Goal: Task Accomplishment & Management: Complete application form

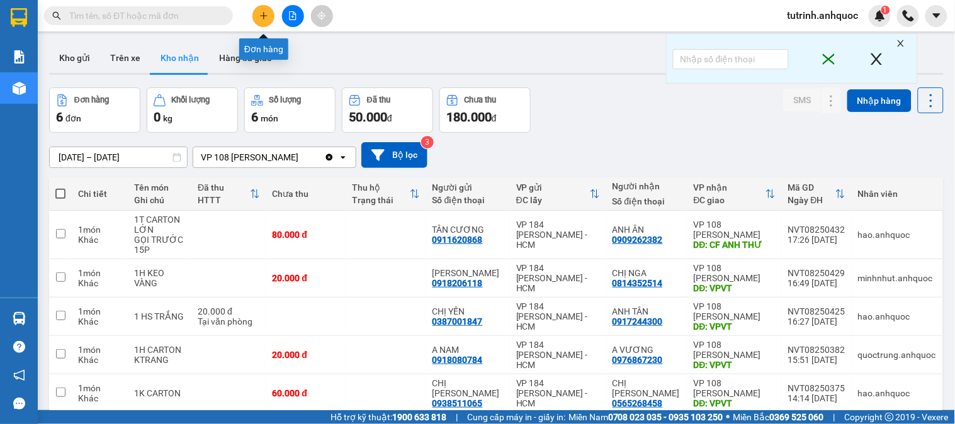
click at [260, 20] on icon "plus" at bounding box center [263, 15] width 9 height 9
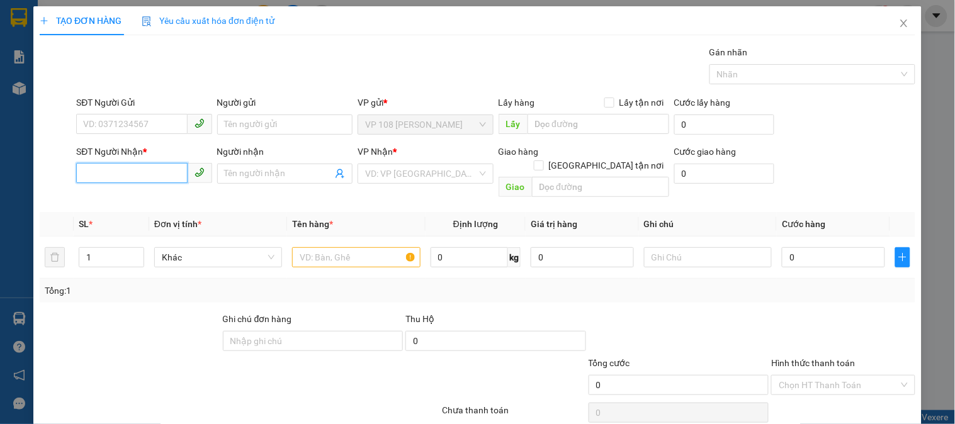
click at [140, 180] on input "SĐT Người Nhận *" at bounding box center [131, 173] width 111 height 20
click at [150, 198] on div "0774147830 - A NHÂN" at bounding box center [142, 199] width 119 height 14
type input "0774147830"
type input "A NHÂN"
type input "VPNVT"
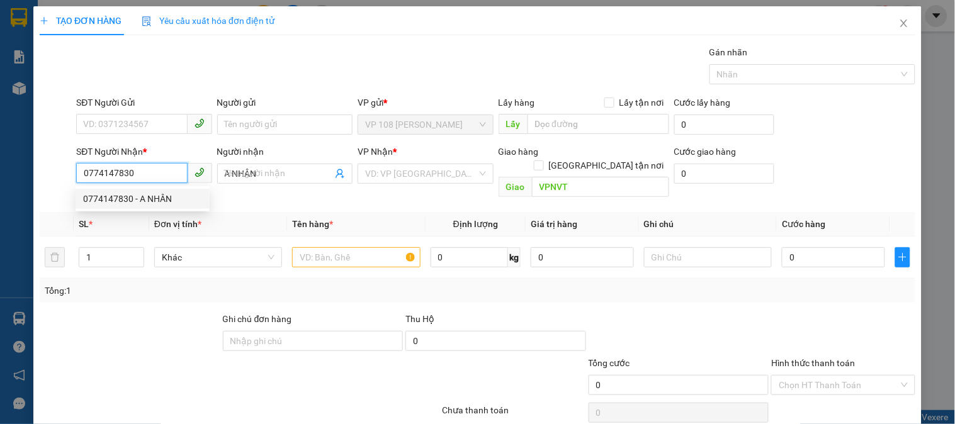
type input "20.000"
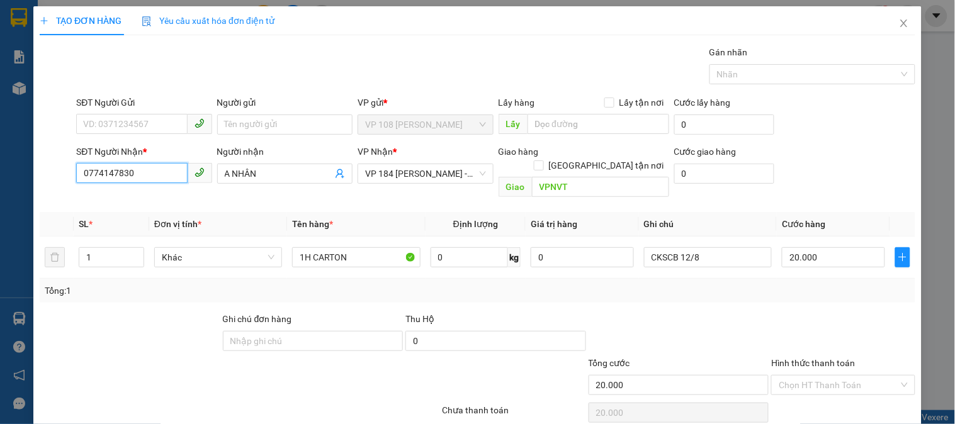
type input "0774147830"
drag, startPoint x: 128, startPoint y: 108, endPoint x: 128, endPoint y: 124, distance: 16.4
click at [128, 111] on div "SĐT Người Gửi" at bounding box center [143, 105] width 135 height 19
click at [128, 124] on input "SĐT Người Gửi" at bounding box center [131, 124] width 111 height 20
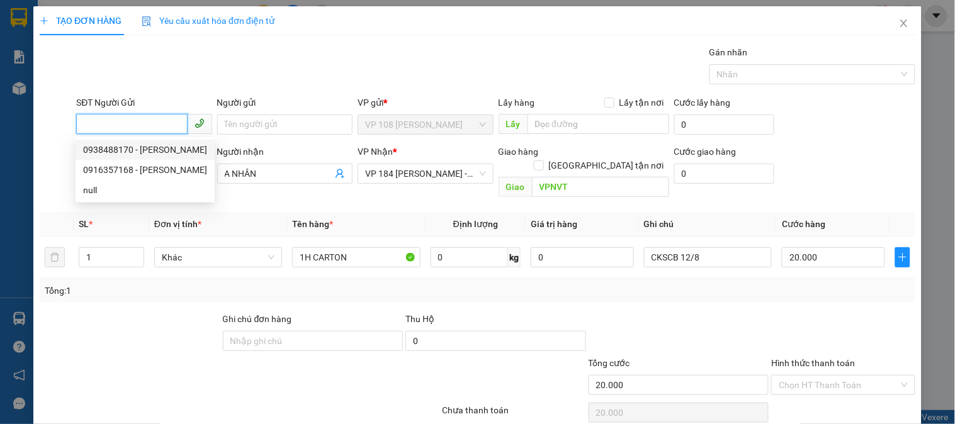
drag, startPoint x: 140, startPoint y: 149, endPoint x: 337, endPoint y: 195, distance: 201.7
click at [142, 149] on div "0938488170 - [PERSON_NAME]" at bounding box center [145, 150] width 124 height 14
type input "0938488170"
type input "cô linh"
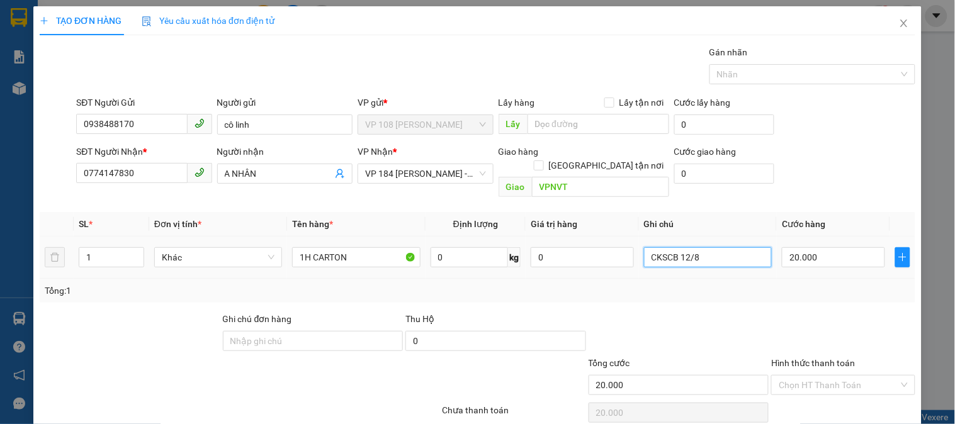
click at [740, 249] on input "CKSCB 12/8" at bounding box center [708, 257] width 128 height 20
click at [740, 247] on input "CKSCB 12/8" at bounding box center [708, 257] width 128 height 20
click at [741, 247] on input "CKSCB 12/8" at bounding box center [708, 257] width 128 height 20
type input "C"
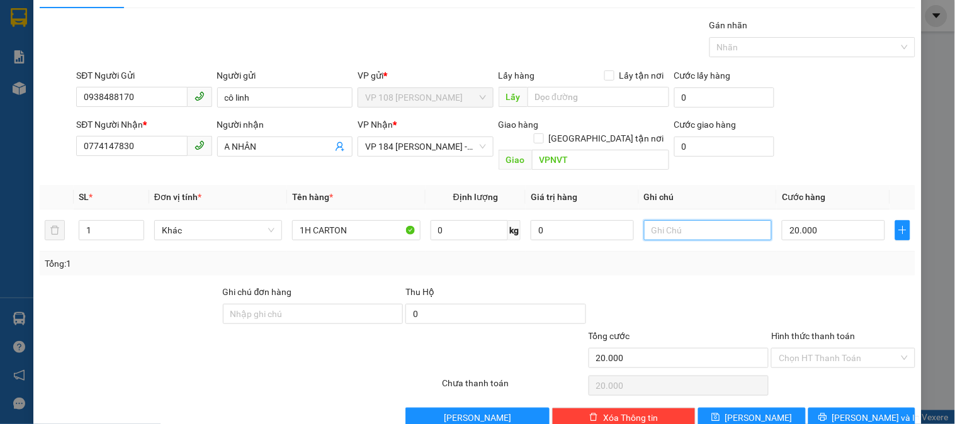
scroll to position [41, 0]
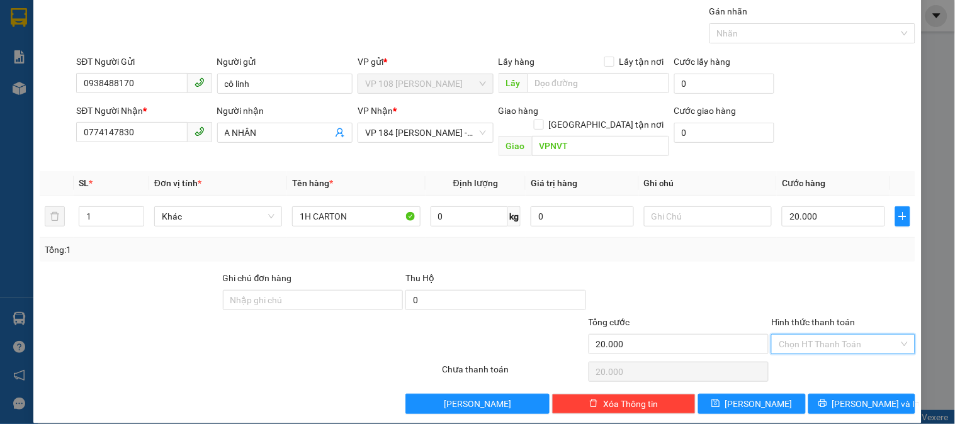
click at [848, 335] on input "Hình thức thanh toán" at bounding box center [839, 344] width 120 height 19
click at [833, 352] on div "Tại văn phòng" at bounding box center [835, 356] width 127 height 14
type input "0"
click at [860, 397] on span "[PERSON_NAME] và In" at bounding box center [876, 404] width 88 height 14
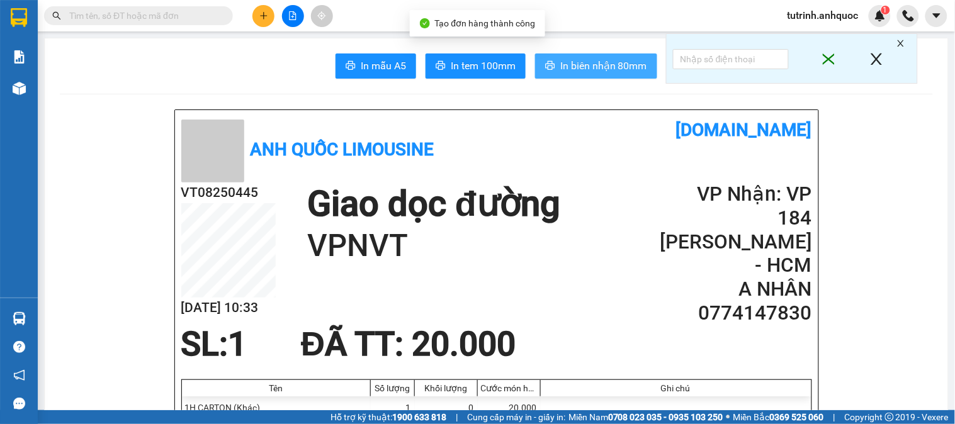
click at [565, 65] on span "In biên nhận 80mm" at bounding box center [603, 66] width 87 height 16
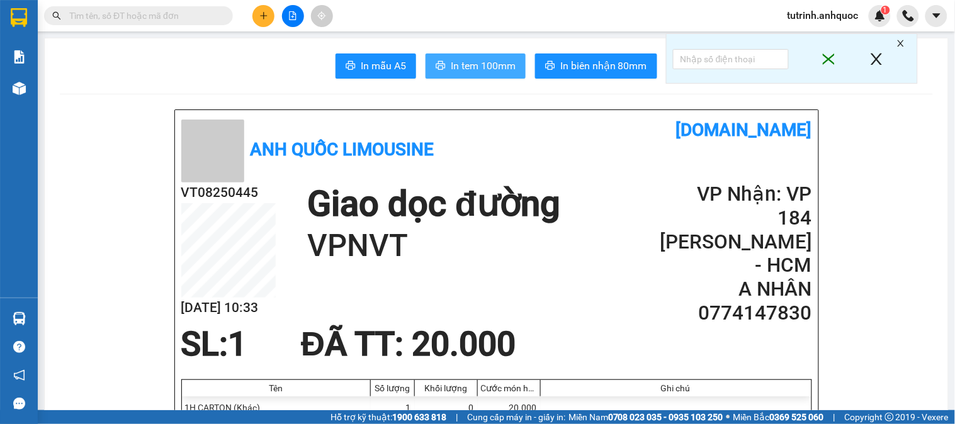
click at [454, 68] on span "In tem 100mm" at bounding box center [483, 66] width 65 height 16
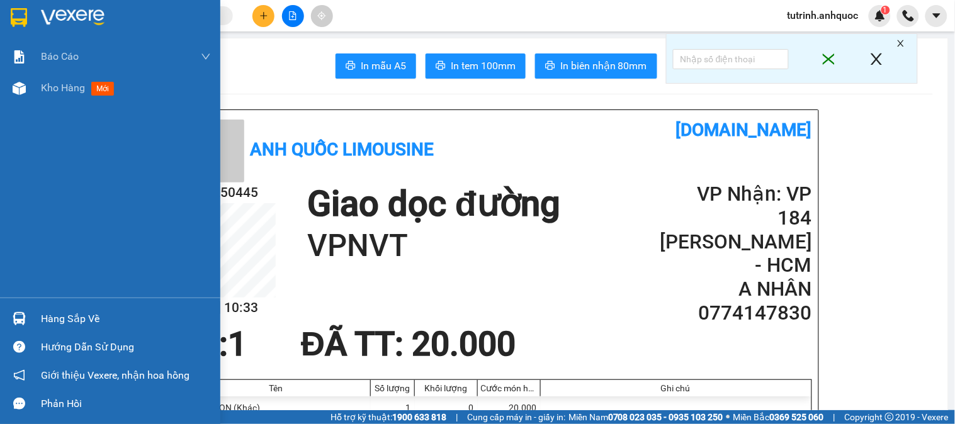
click at [33, 9] on div at bounding box center [110, 20] width 220 height 41
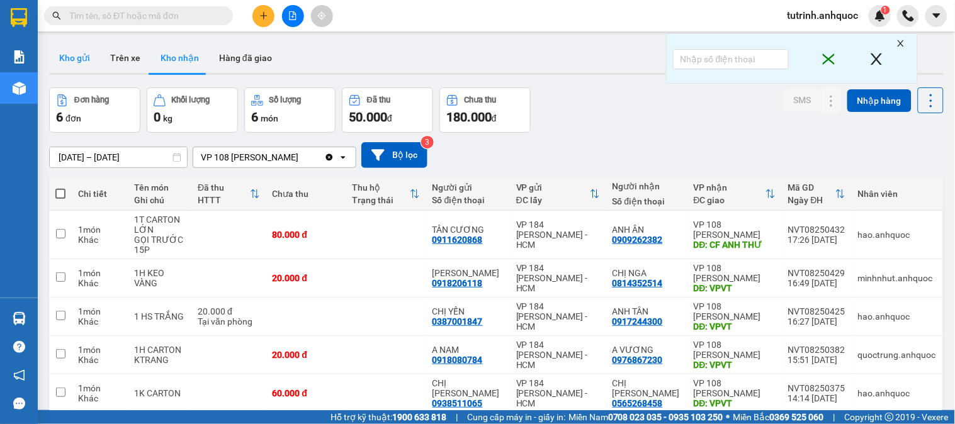
click at [82, 55] on button "Kho gửi" at bounding box center [74, 58] width 51 height 30
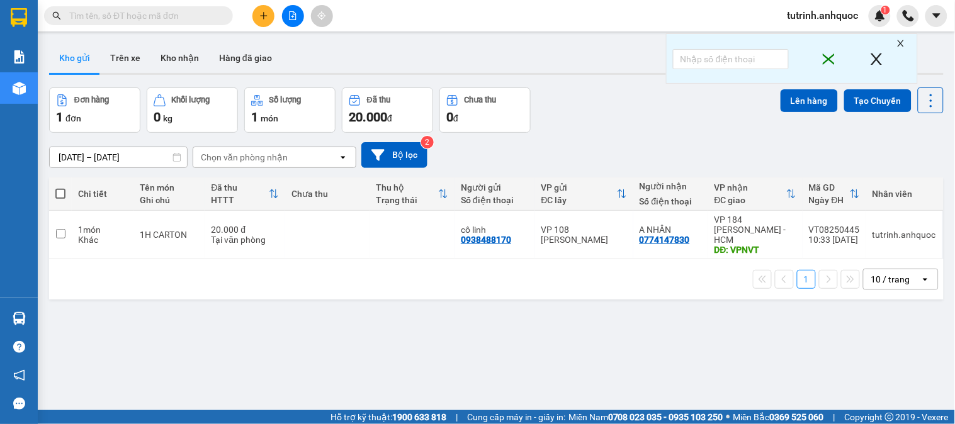
click at [64, 188] on label at bounding box center [60, 194] width 10 height 13
click at [60, 188] on input "checkbox" at bounding box center [60, 188] width 0 height 0
checkbox input "true"
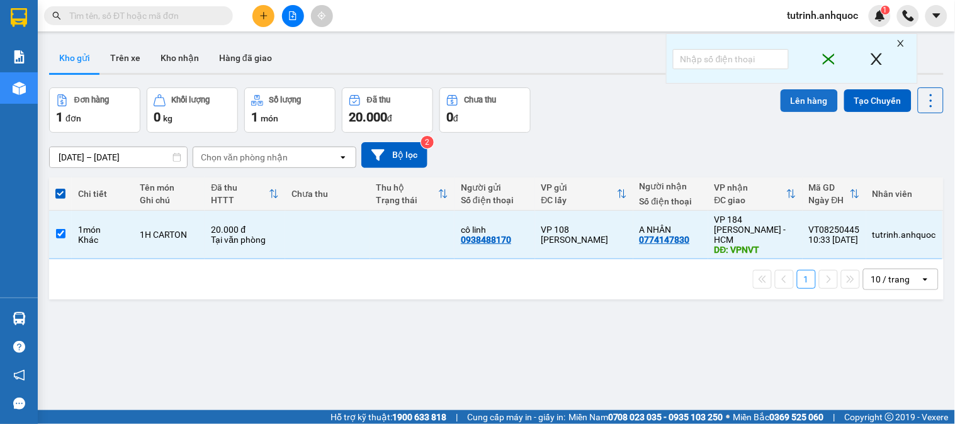
click at [808, 108] on button "Lên hàng" at bounding box center [808, 100] width 57 height 23
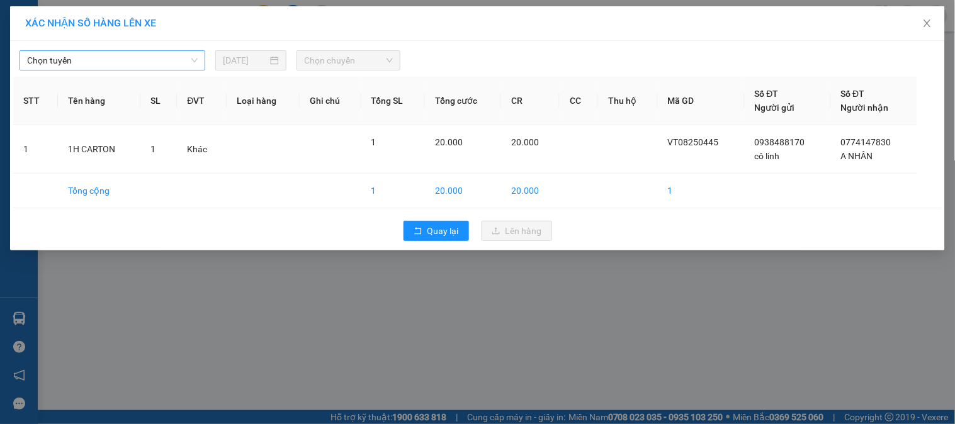
click at [89, 70] on input "search" at bounding box center [108, 60] width 162 height 19
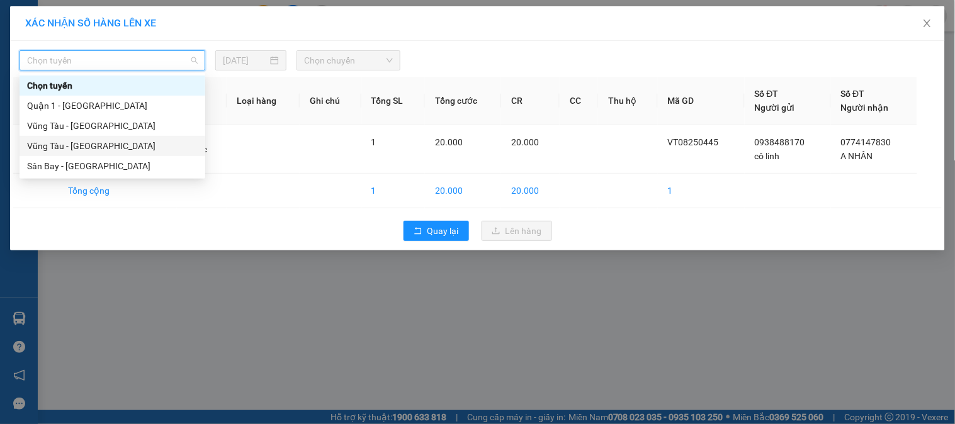
click at [91, 142] on div "Vũng Tàu - [GEOGRAPHIC_DATA]" at bounding box center [112, 146] width 171 height 14
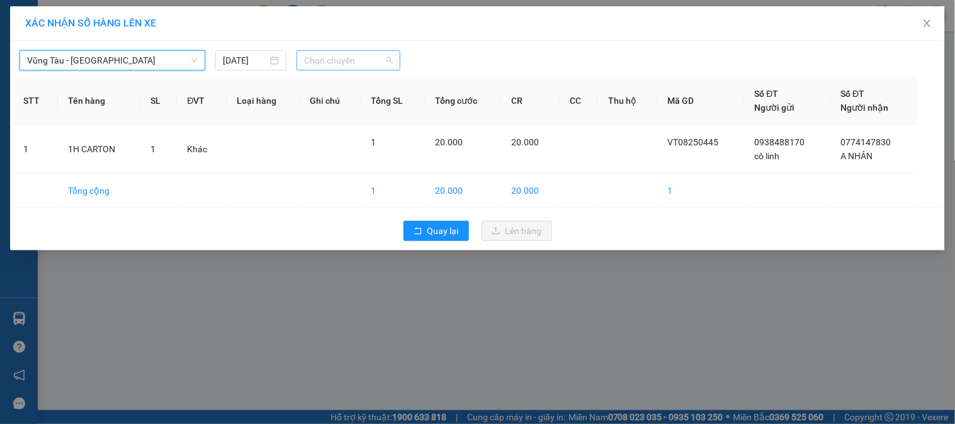
drag, startPoint x: 393, startPoint y: 53, endPoint x: 350, endPoint y: 72, distance: 47.6
click at [393, 54] on div "Chọn chuyến" at bounding box center [348, 60] width 104 height 20
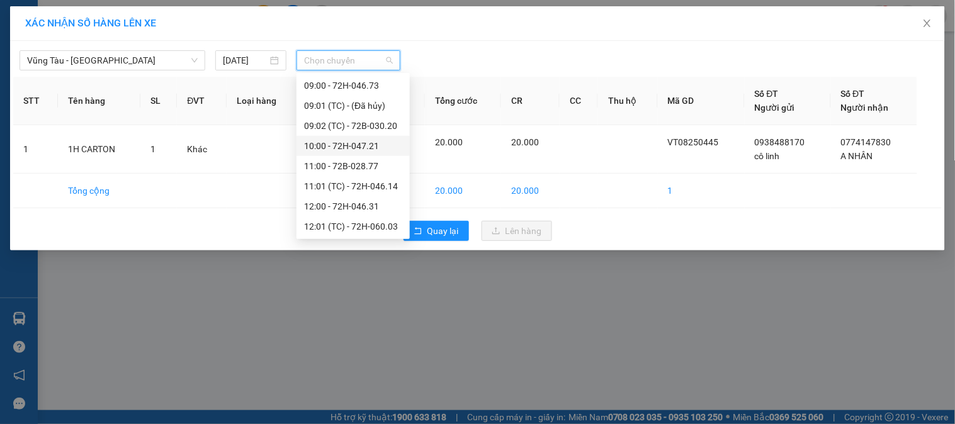
scroll to position [279, 0]
click at [348, 170] on div "11:00 - 72B-028.77" at bounding box center [353, 169] width 98 height 14
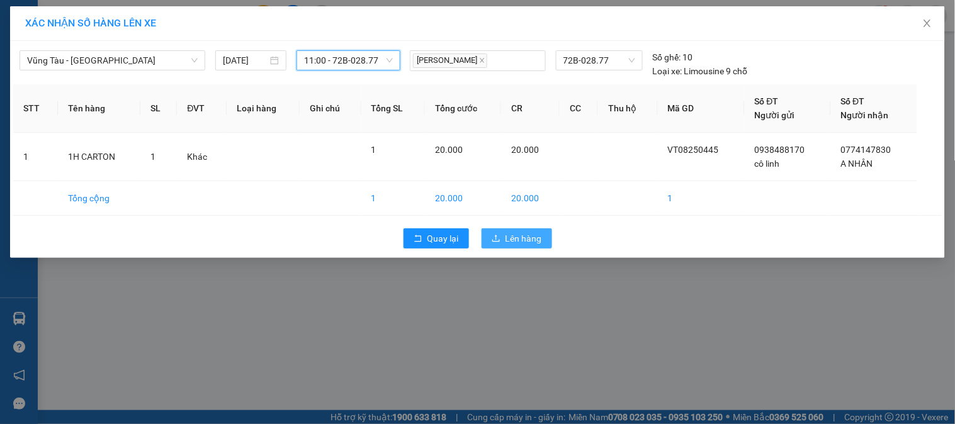
drag, startPoint x: 525, startPoint y: 240, endPoint x: 466, endPoint y: 227, distance: 60.0
click at [524, 239] on span "Lên hàng" at bounding box center [523, 239] width 37 height 14
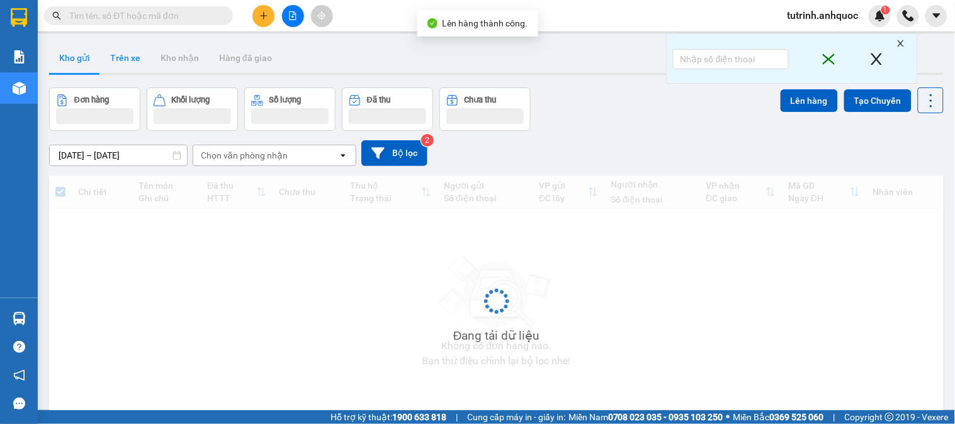
click at [127, 60] on button "Trên xe" at bounding box center [125, 58] width 50 height 30
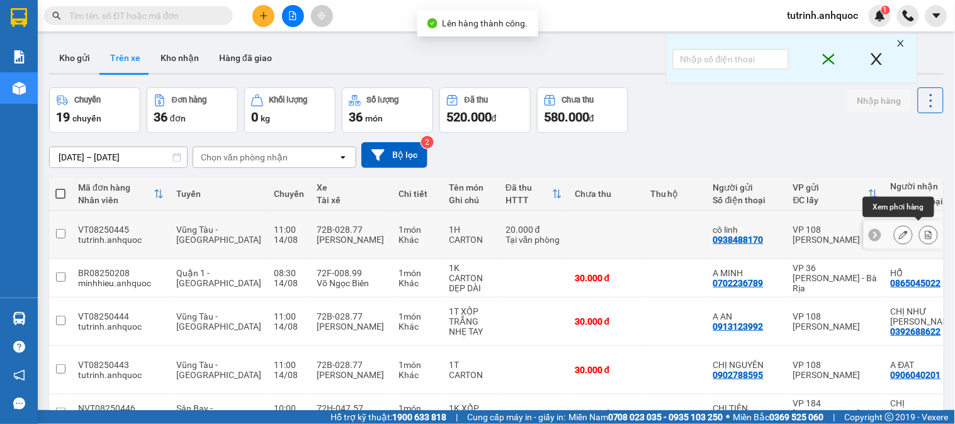
click at [923, 230] on button at bounding box center [929, 235] width 18 height 22
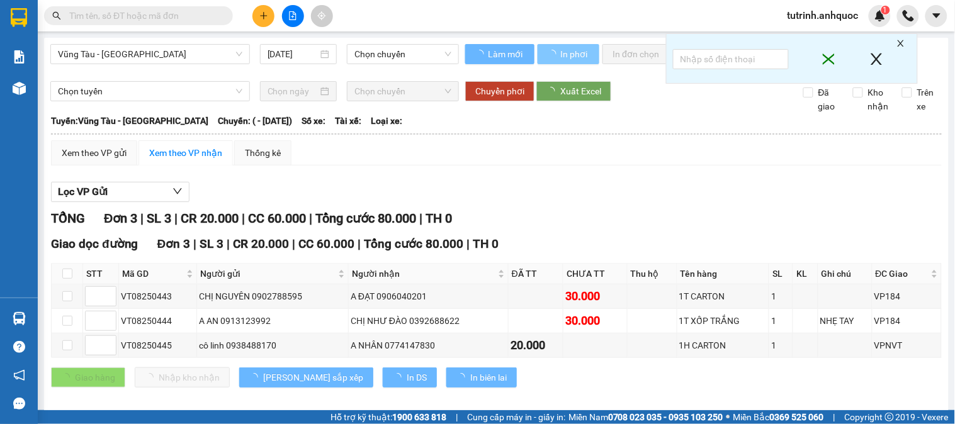
click at [559, 53] on button "In phơi" at bounding box center [568, 54] width 62 height 20
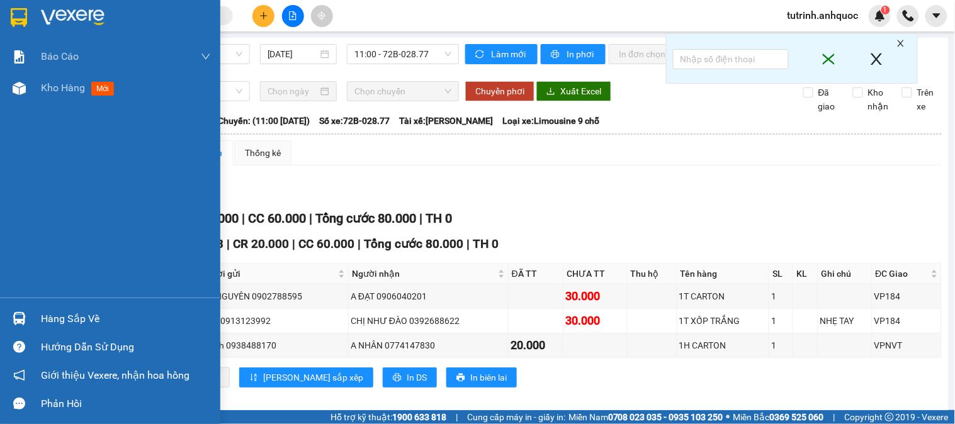
click at [18, 15] on img at bounding box center [19, 17] width 16 height 19
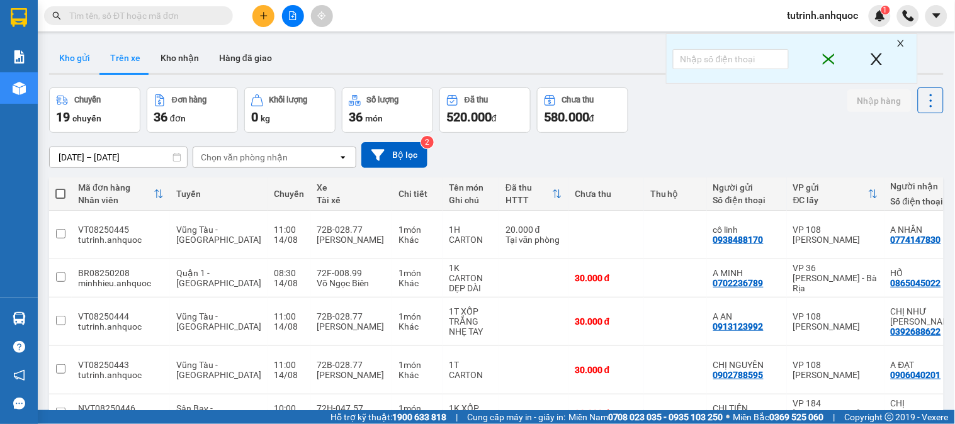
click at [62, 63] on button "Kho gửi" at bounding box center [74, 58] width 51 height 30
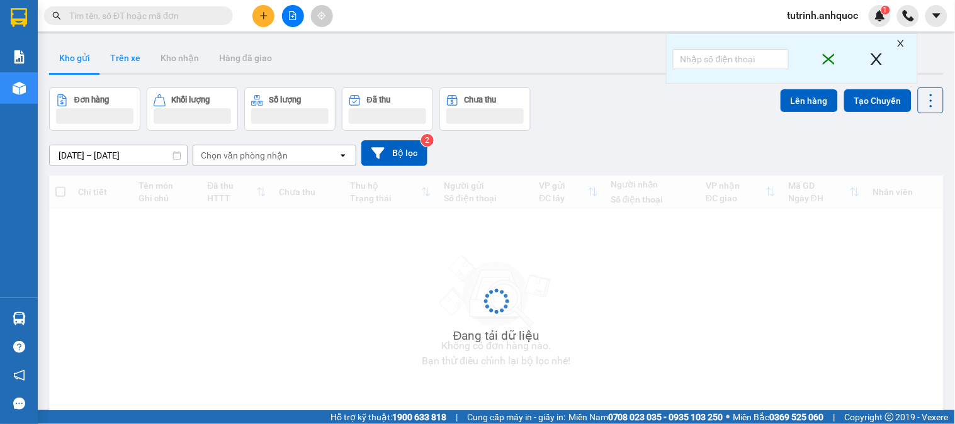
click at [123, 61] on button "Trên xe" at bounding box center [125, 58] width 50 height 30
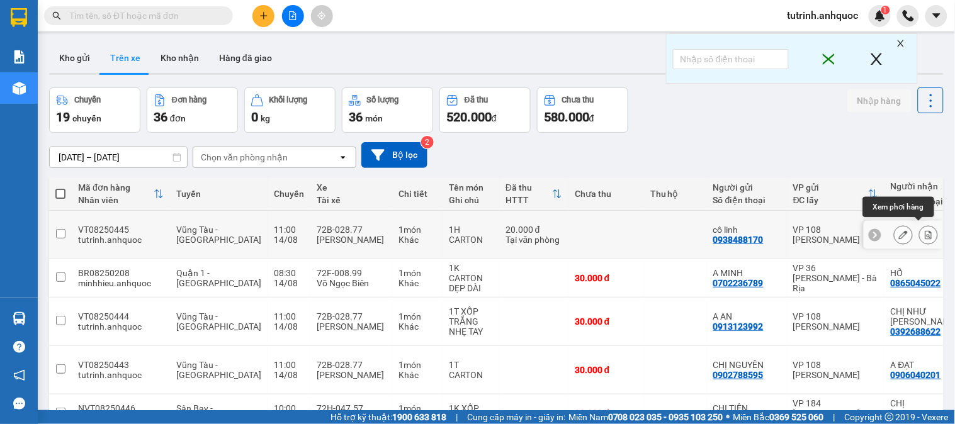
click at [925, 230] on icon at bounding box center [928, 234] width 7 height 9
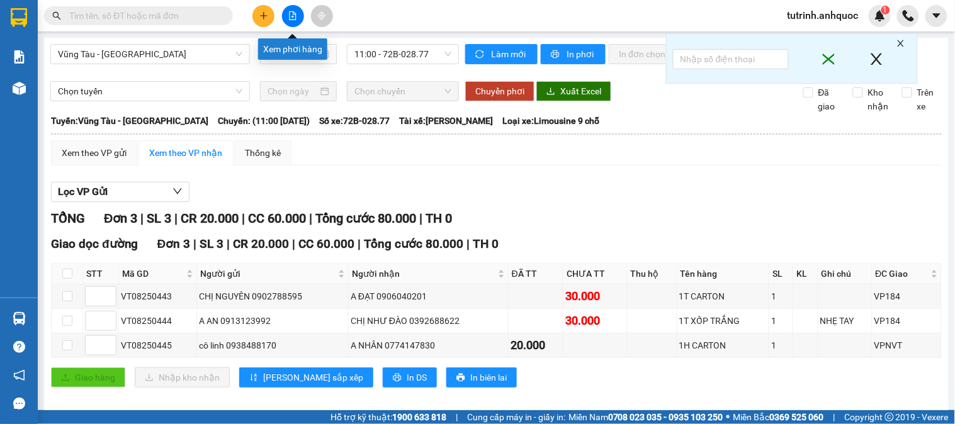
click at [288, 23] on button at bounding box center [293, 16] width 22 height 22
click at [568, 53] on span "In phơi" at bounding box center [580, 54] width 29 height 14
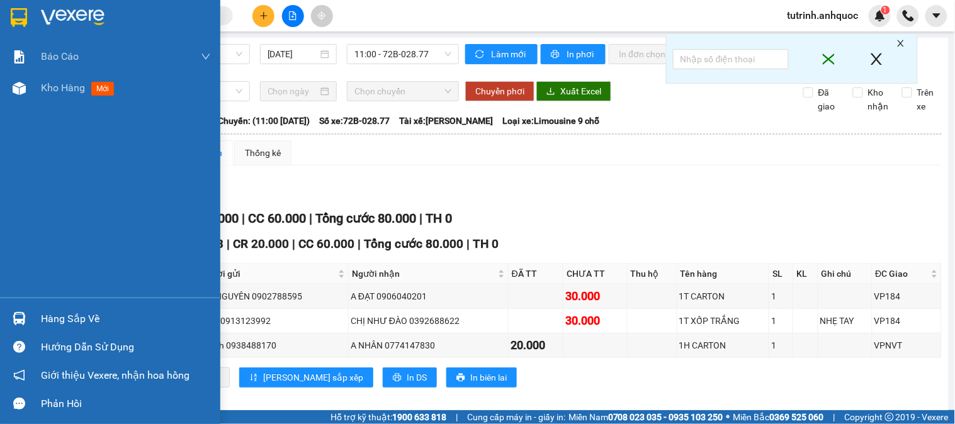
click at [9, 28] on div at bounding box center [19, 17] width 22 height 22
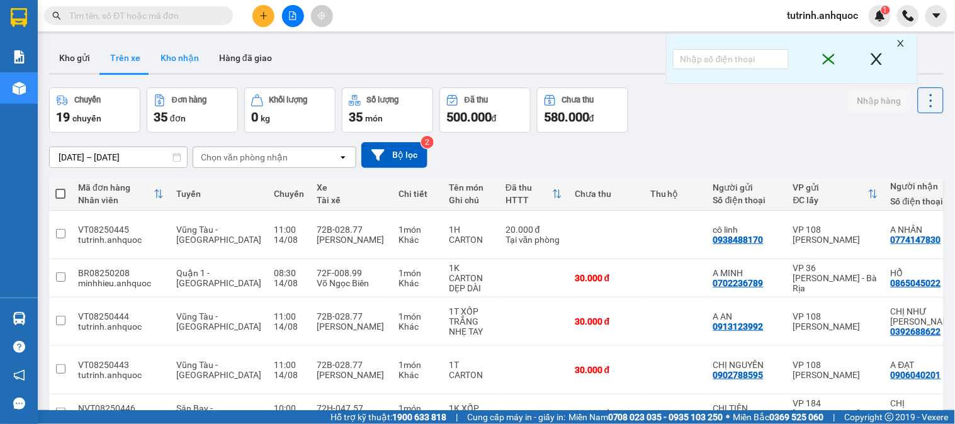
click at [186, 57] on button "Kho nhận" at bounding box center [179, 58] width 59 height 30
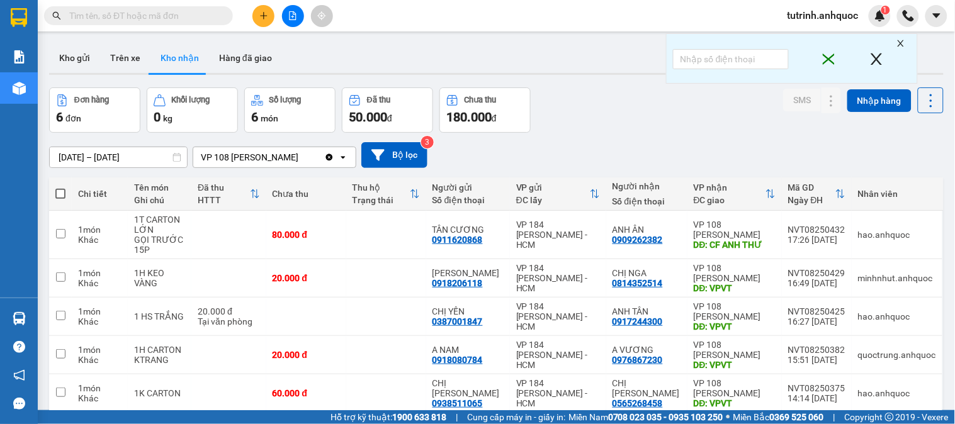
drag, startPoint x: 64, startPoint y: 55, endPoint x: 175, endPoint y: 51, distance: 111.5
click at [64, 55] on button "Kho gửi" at bounding box center [74, 58] width 51 height 30
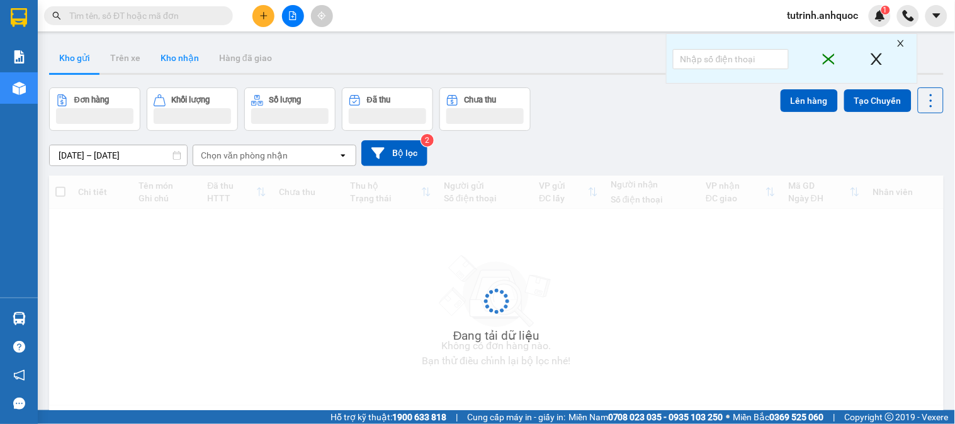
click at [185, 58] on button "Kho nhận" at bounding box center [179, 58] width 59 height 30
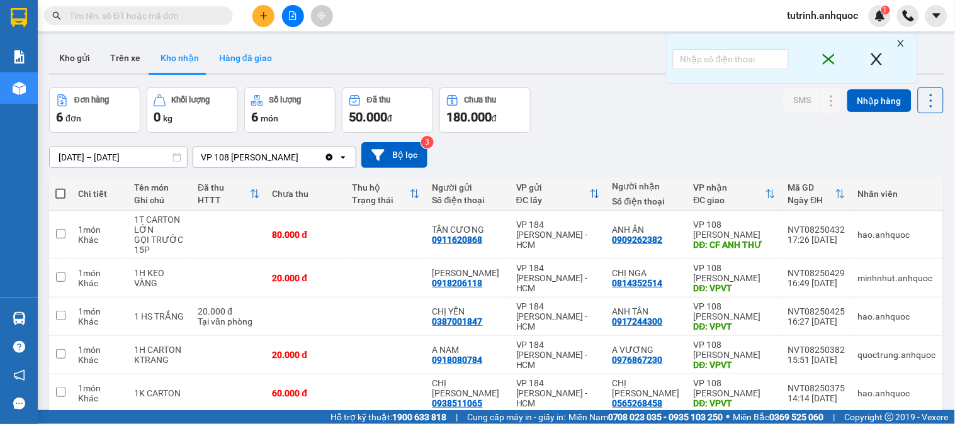
click at [247, 46] on button "Hàng đã giao" at bounding box center [245, 58] width 73 height 30
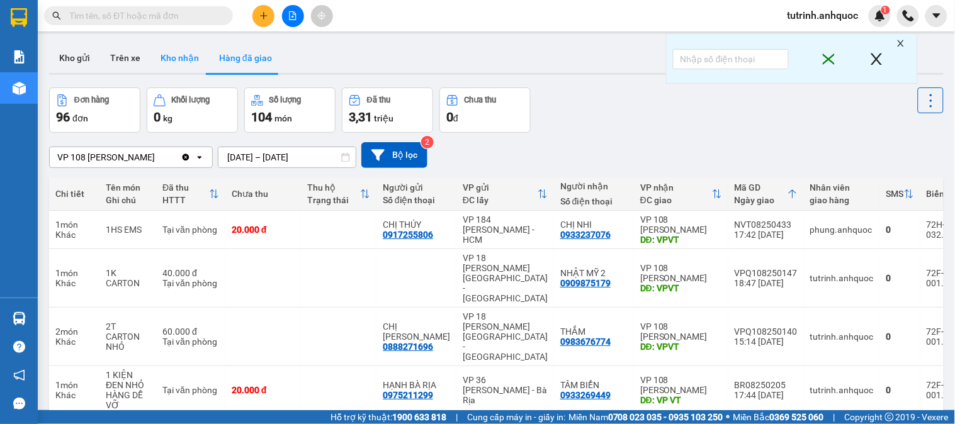
click at [184, 66] on button "Kho nhận" at bounding box center [179, 58] width 59 height 30
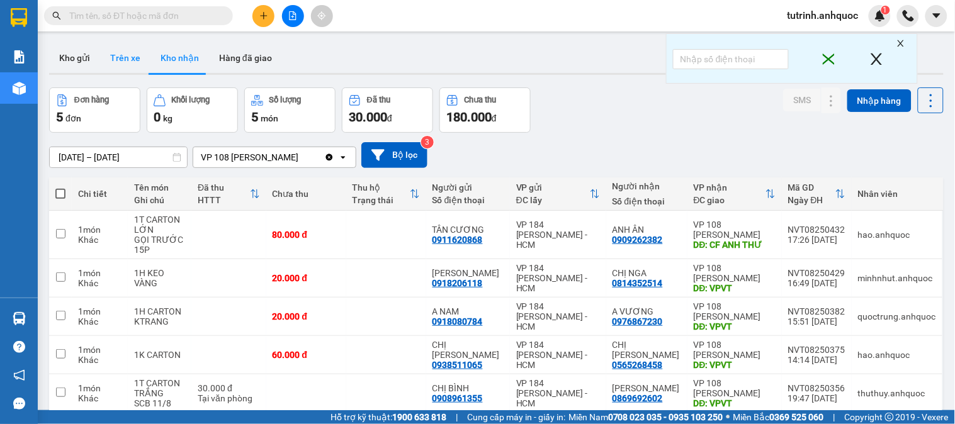
click at [133, 57] on button "Trên xe" at bounding box center [125, 58] width 50 height 30
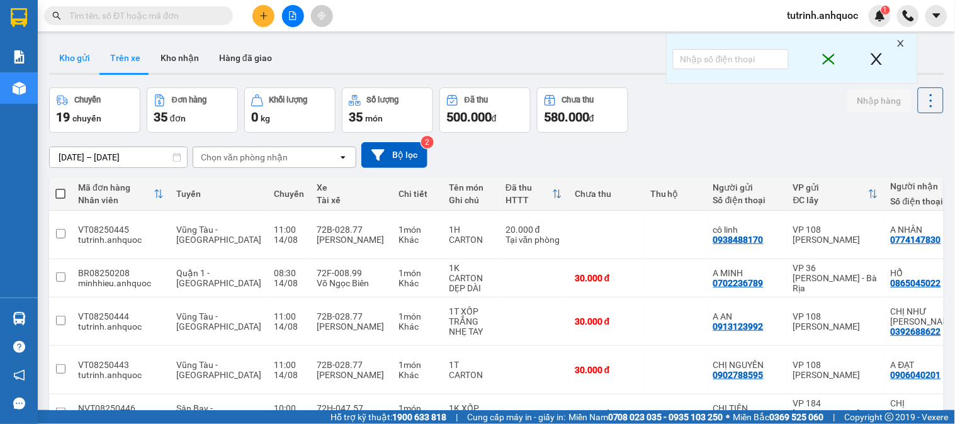
click at [60, 46] on button "Kho gửi" at bounding box center [74, 58] width 51 height 30
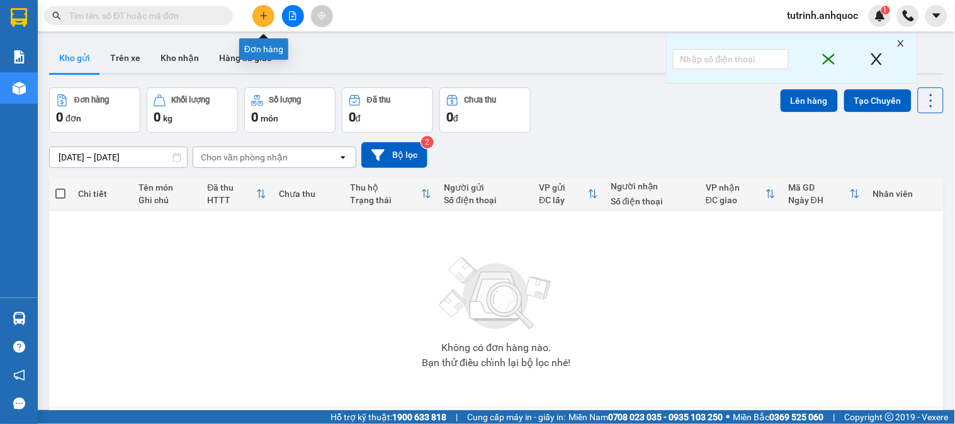
click at [259, 8] on button at bounding box center [263, 16] width 22 height 22
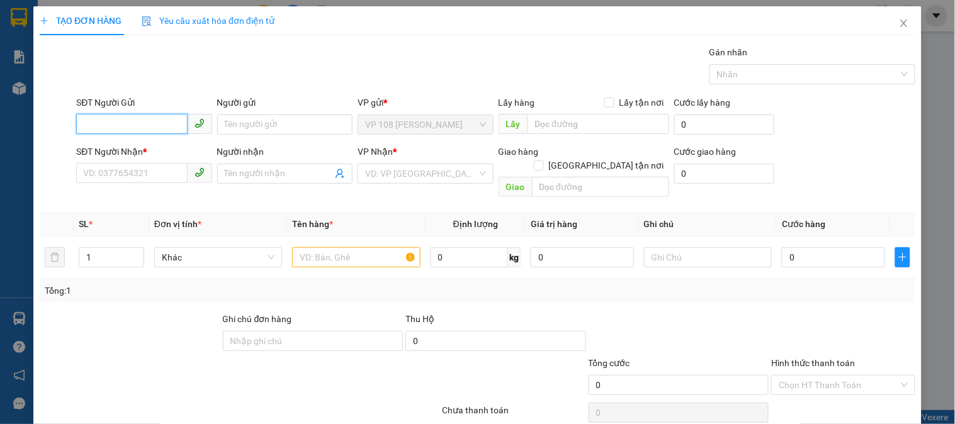
click at [142, 121] on input "SĐT Người Gửi" at bounding box center [131, 124] width 111 height 20
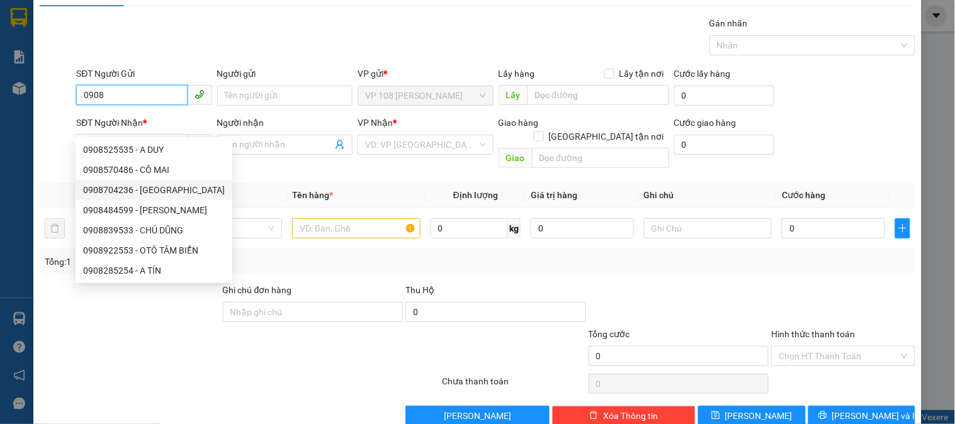
scroll to position [41, 0]
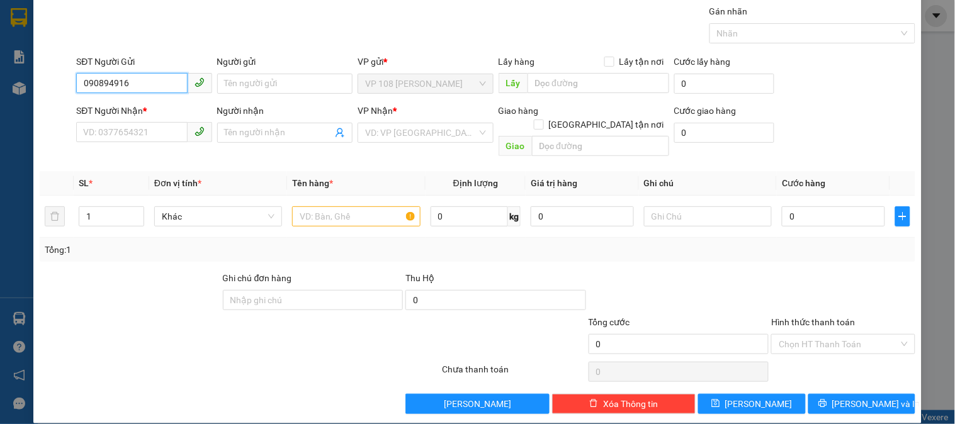
type input "0908949168"
click at [165, 86] on input "0908949168" at bounding box center [131, 83] width 111 height 20
type input "0908949168"
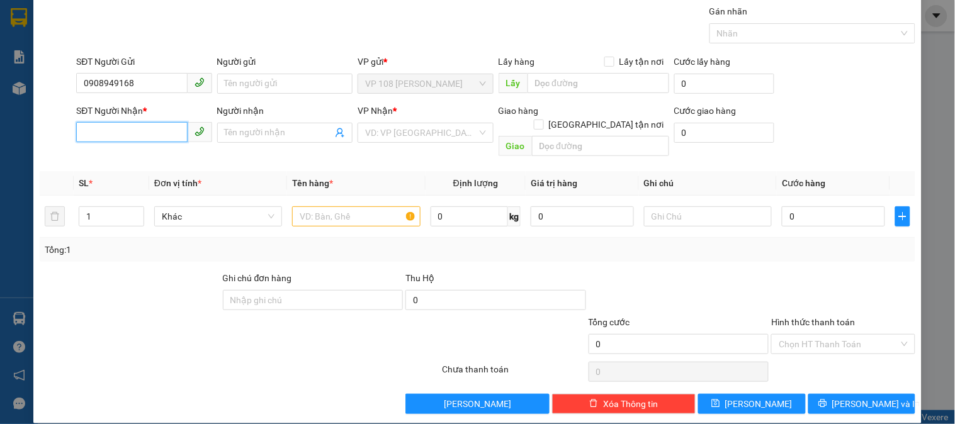
click at [154, 137] on input "SĐT Người Nhận *" at bounding box center [131, 132] width 111 height 20
click at [139, 77] on input "0908949168" at bounding box center [131, 83] width 111 height 20
click at [269, 80] on input "Người gửi" at bounding box center [284, 84] width 135 height 20
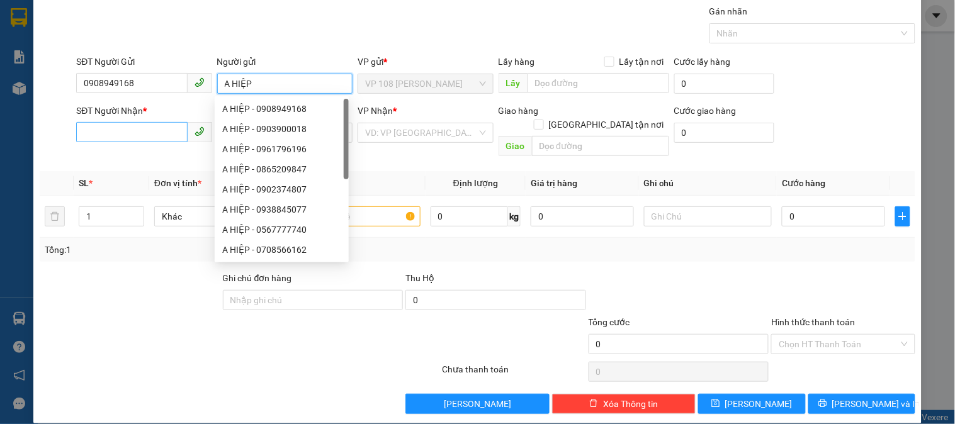
type input "A HIỆP"
click at [149, 141] on input "SĐT Người Nhận *" at bounding box center [131, 132] width 111 height 20
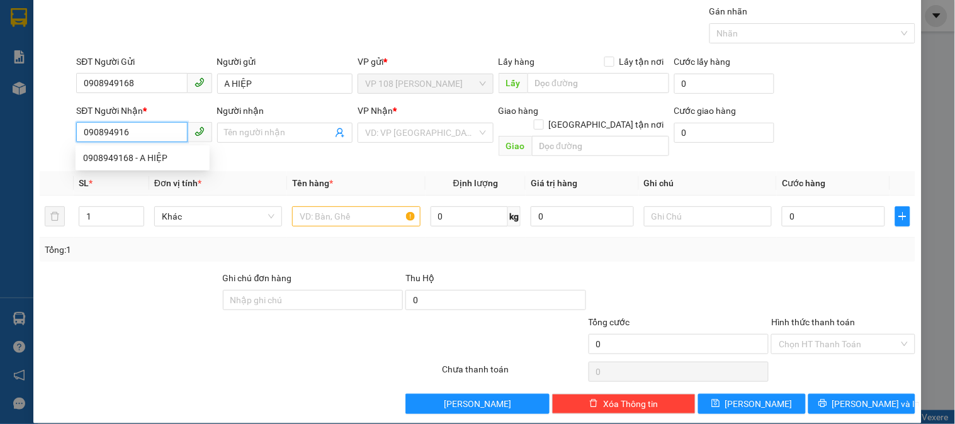
type input "0908949168"
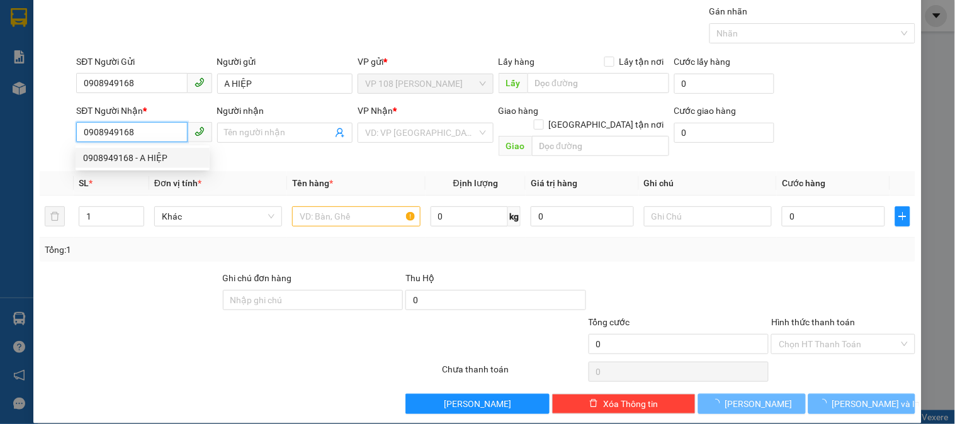
click at [155, 148] on div "0908949168 - A HIỆP" at bounding box center [143, 158] width 134 height 20
type input "A HIỆP"
type input "VPNVT"
type input "TM 9/8 THỦY"
type input "40.000"
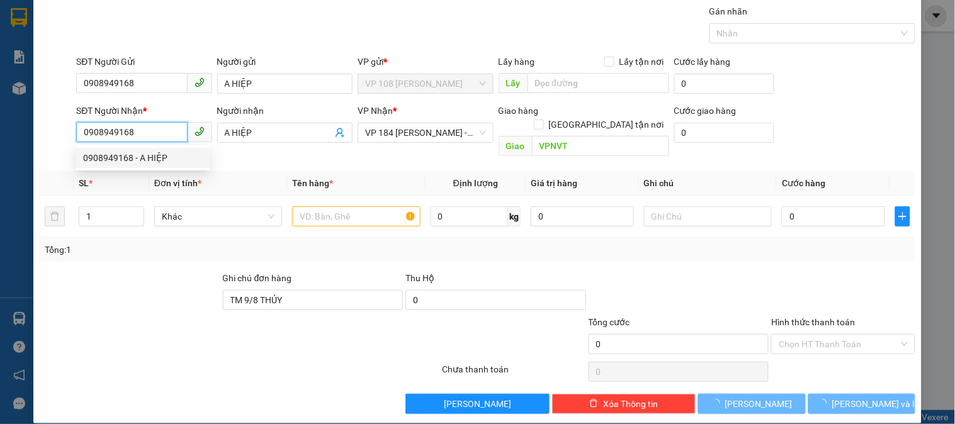
type input "40.000"
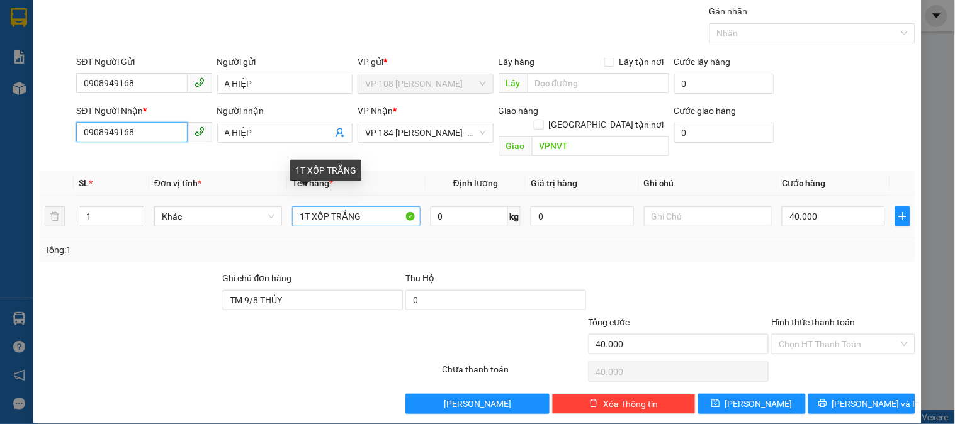
type input "0908949168"
click at [355, 206] on input "1T XỐP TRẮNG" at bounding box center [356, 216] width 128 height 20
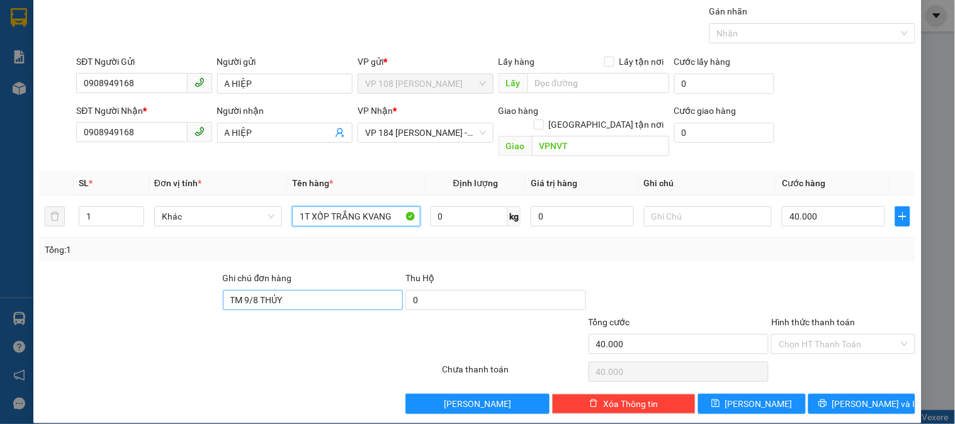
type input "1T XỐP TRẮNG KVANG"
click at [300, 290] on input "TM 9/8 THỦY" at bounding box center [313, 300] width 181 height 20
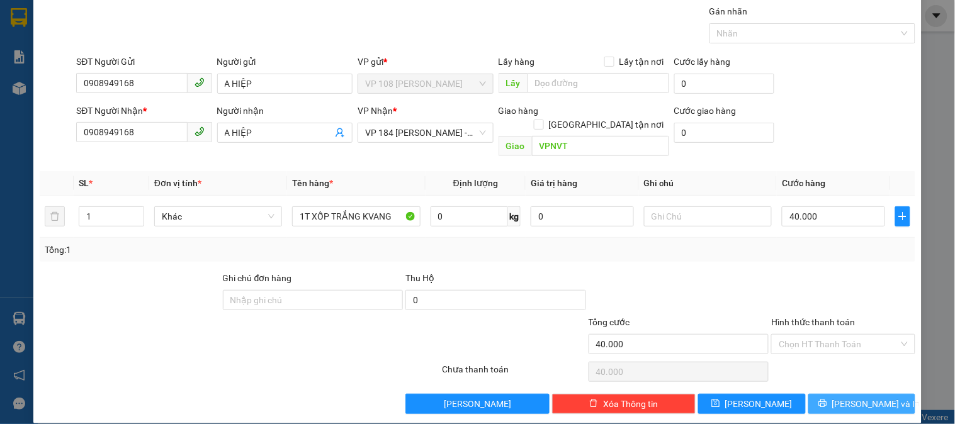
click at [850, 397] on span "[PERSON_NAME] và In" at bounding box center [876, 404] width 88 height 14
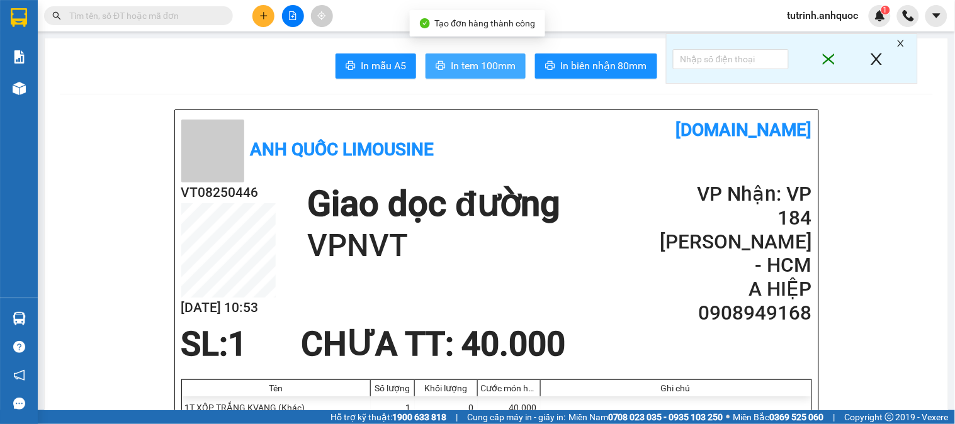
click at [483, 59] on span "In tem 100mm" at bounding box center [483, 66] width 65 height 16
click at [460, 73] on button "In tem 100mm" at bounding box center [475, 65] width 100 height 25
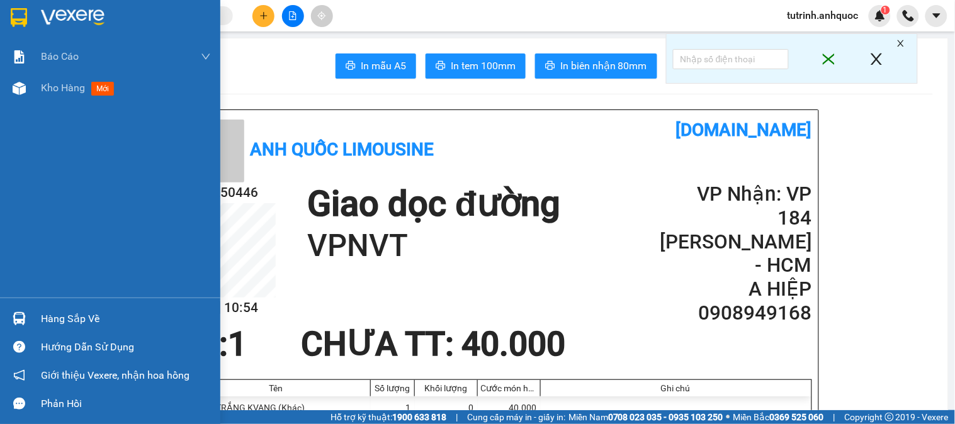
click at [30, 15] on div at bounding box center [110, 20] width 220 height 41
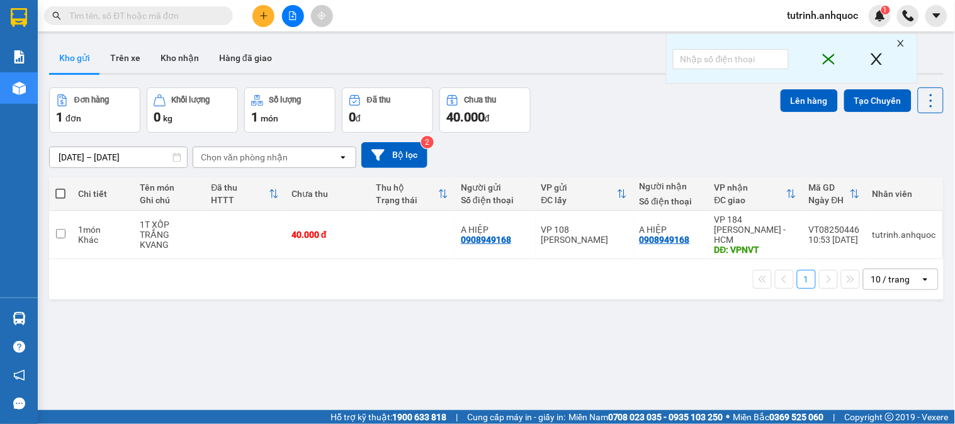
click at [65, 193] on th at bounding box center [60, 193] width 23 height 33
click at [181, 57] on button "Kho nhận" at bounding box center [179, 58] width 59 height 30
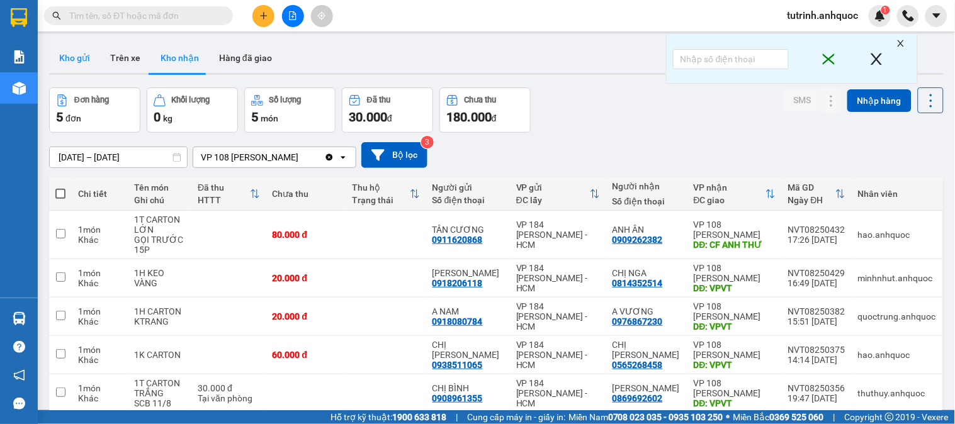
click at [72, 64] on button "Kho gửi" at bounding box center [74, 58] width 51 height 30
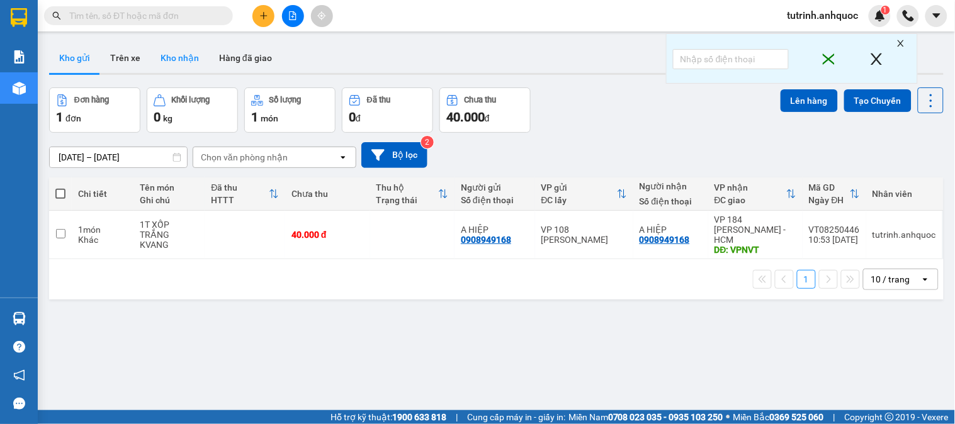
click at [167, 61] on button "Kho nhận" at bounding box center [179, 58] width 59 height 30
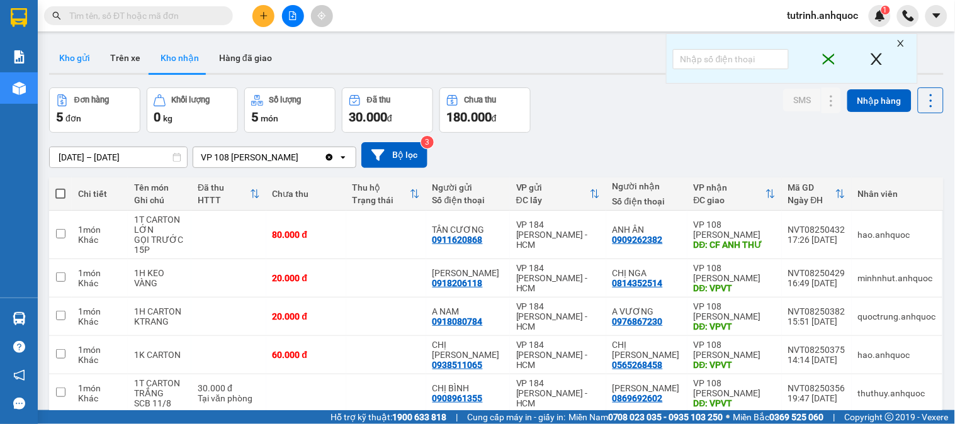
click at [84, 52] on button "Kho gửi" at bounding box center [74, 58] width 51 height 30
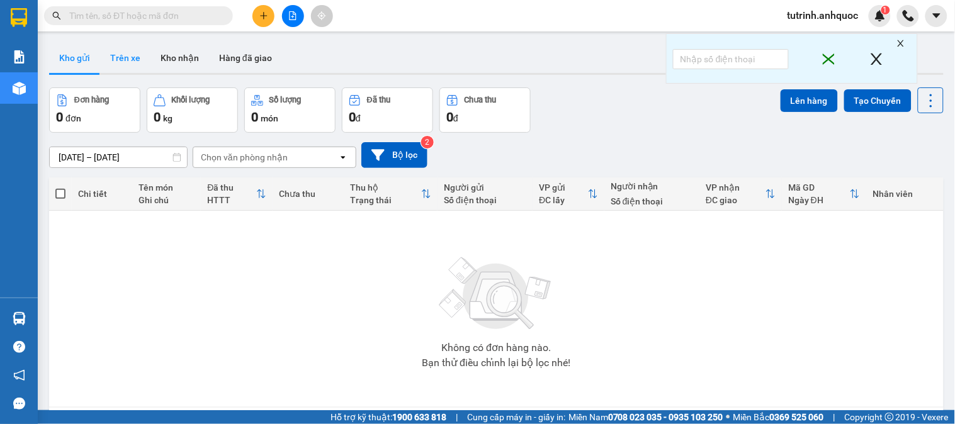
click at [133, 49] on button "Trên xe" at bounding box center [125, 58] width 50 height 30
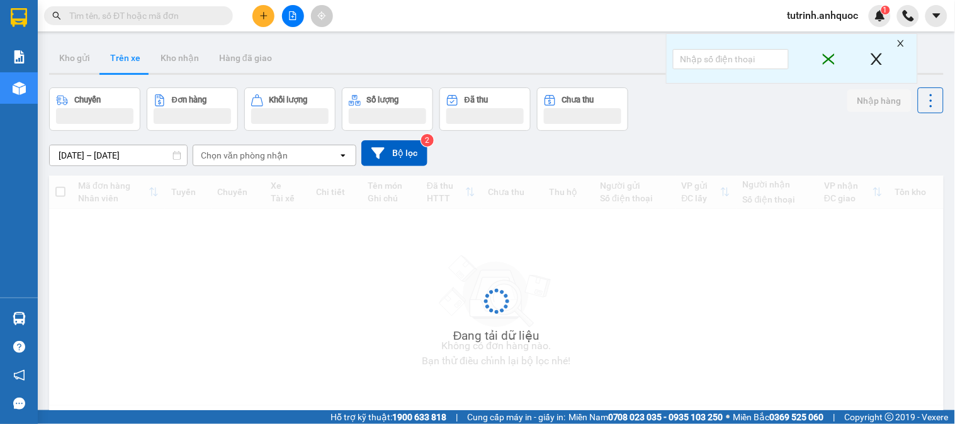
click at [133, 52] on button "Trên xe" at bounding box center [125, 58] width 50 height 30
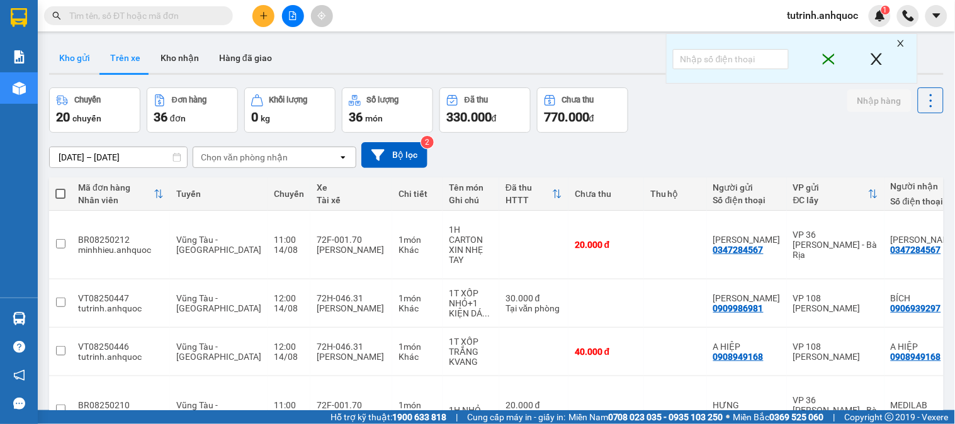
click at [78, 62] on button "Kho gửi" at bounding box center [74, 58] width 51 height 30
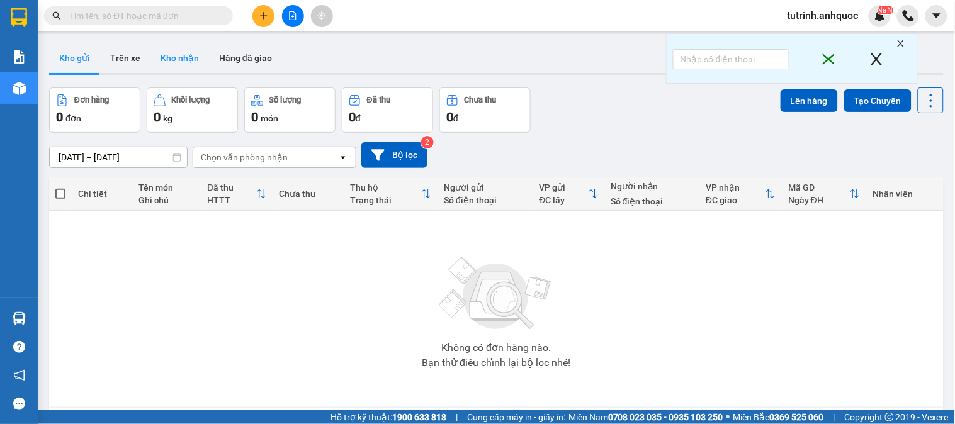
click at [181, 53] on button "Kho nhận" at bounding box center [179, 58] width 59 height 30
click at [185, 54] on button "Kho nhận" at bounding box center [179, 58] width 59 height 30
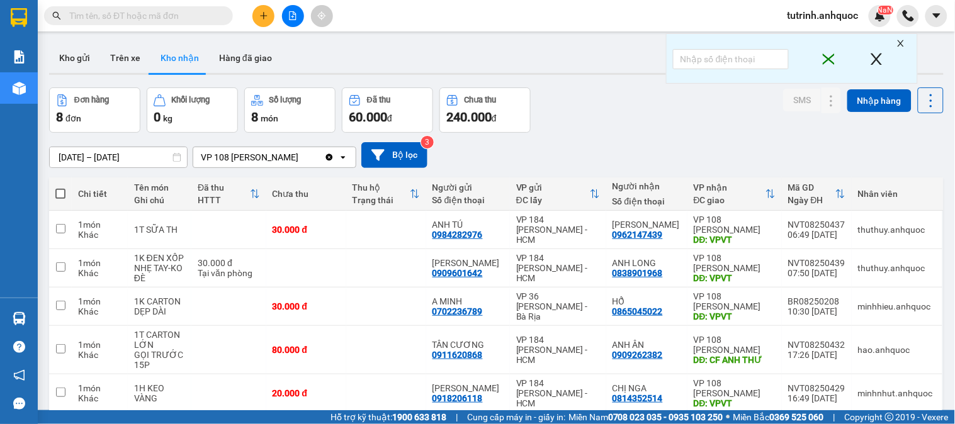
click at [90, 40] on div "ver 1.8.138 Kho gửi Trên xe Kho nhận Hàng đã giao Đơn hàng 8 đơn Khối lượng 0 k…" at bounding box center [496, 306] width 904 height 536
drag, startPoint x: 86, startPoint y: 49, endPoint x: 254, endPoint y: 0, distance: 175.1
click at [90, 51] on button "Kho gửi" at bounding box center [74, 58] width 51 height 30
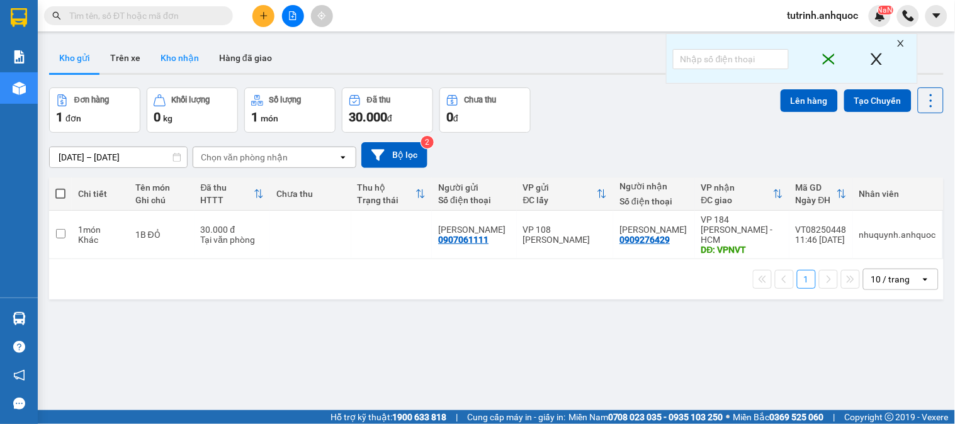
click at [166, 55] on button "Kho nhận" at bounding box center [179, 58] width 59 height 30
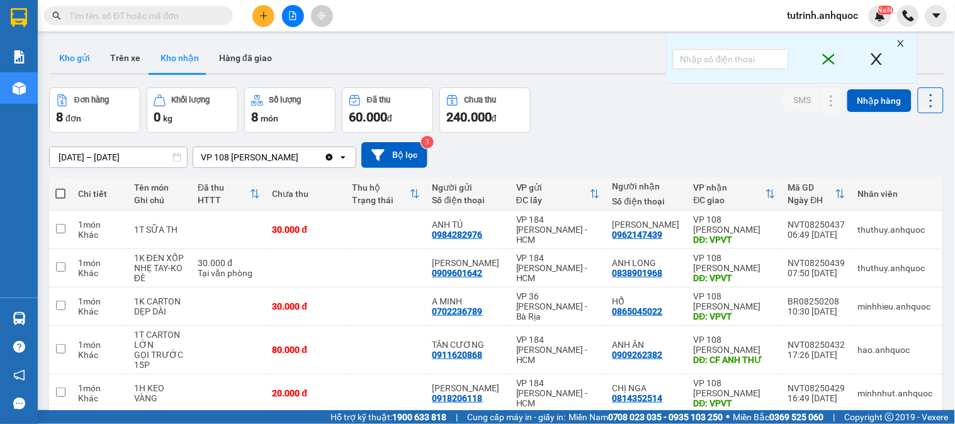
click at [68, 55] on button "Kho gửi" at bounding box center [74, 58] width 51 height 30
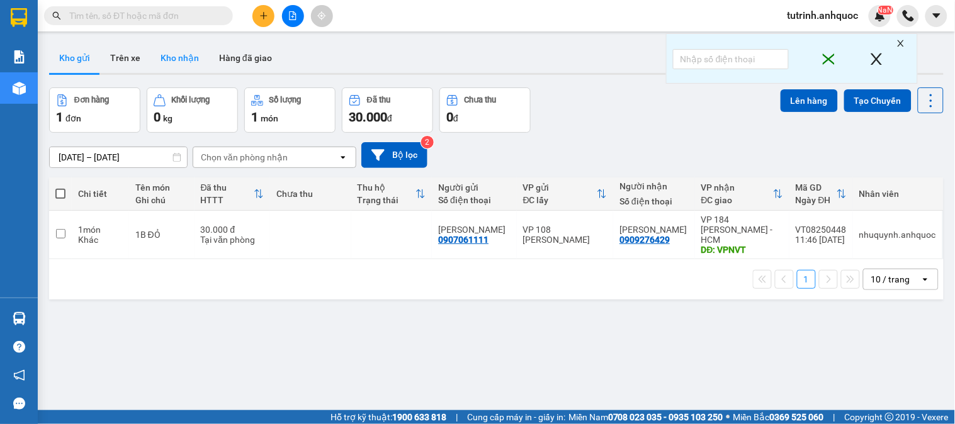
drag, startPoint x: 185, startPoint y: 64, endPoint x: 161, endPoint y: 71, distance: 24.9
click at [186, 64] on button "Kho nhận" at bounding box center [179, 58] width 59 height 30
